Goal: Check status: Check status

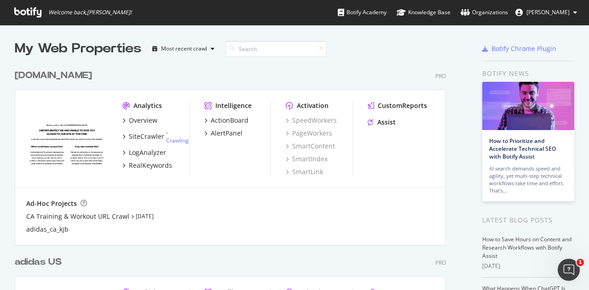
drag, startPoint x: 0, startPoint y: 0, endPoint x: 1, endPoint y: 179, distance: 179.5
click at [1, 179] on div "My Web Properties Most recent crawl [DOMAIN_NAME] Pro Analytics Overview SiteCr…" at bounding box center [294, 250] width 589 height 451
drag, startPoint x: 565, startPoint y: 0, endPoint x: 441, endPoint y: 49, distance: 133.0
click at [441, 49] on div at bounding box center [438, 49] width 45 height 18
